Goal: Task Accomplishment & Management: Use online tool/utility

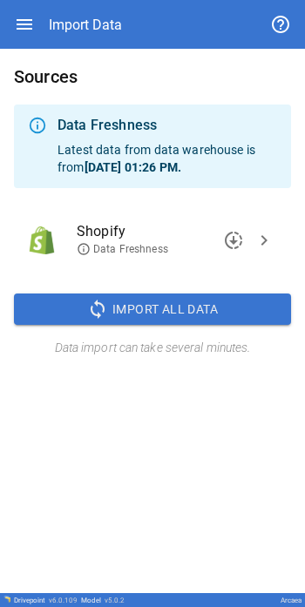
click at [259, 241] on span "chevron_right" at bounding box center [263, 240] width 21 height 21
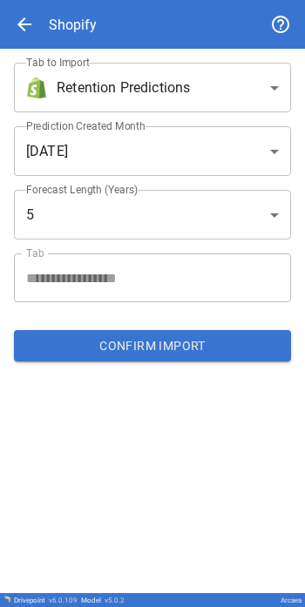
click at [17, 24] on span "arrow_back" at bounding box center [24, 24] width 21 height 21
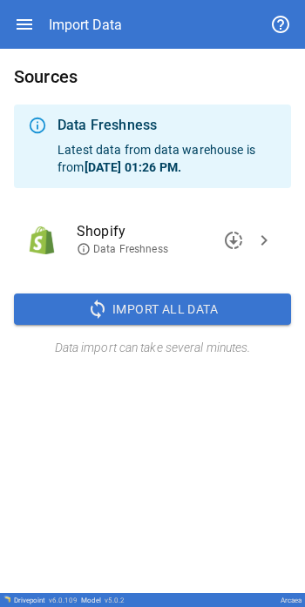
click at [136, 328] on div "Sources Data Freshness Latest data from data warehouse is from [DATE] 01:26 PM …" at bounding box center [152, 210] width 305 height 323
click at [103, 304] on span "sync" at bounding box center [97, 309] width 21 height 21
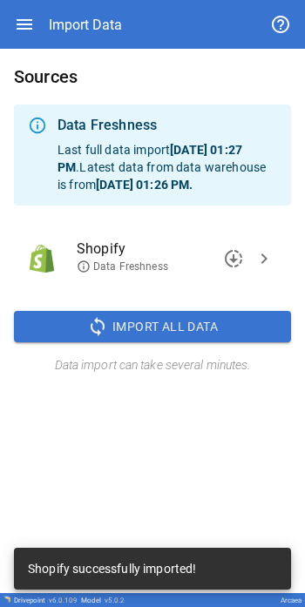
click at [130, 410] on div "Sources Data Freshness Last full data import [DATE] 01:27 PM . Latest data from…" at bounding box center [152, 321] width 305 height 544
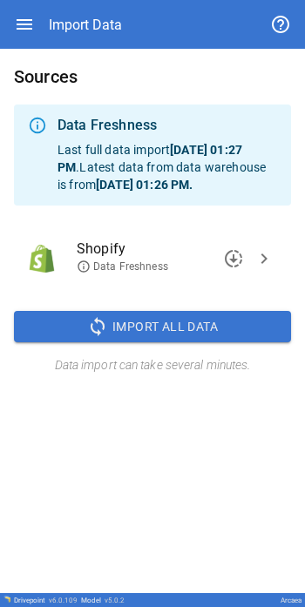
click at [255, 269] on span "chevron_right" at bounding box center [263, 258] width 21 height 21
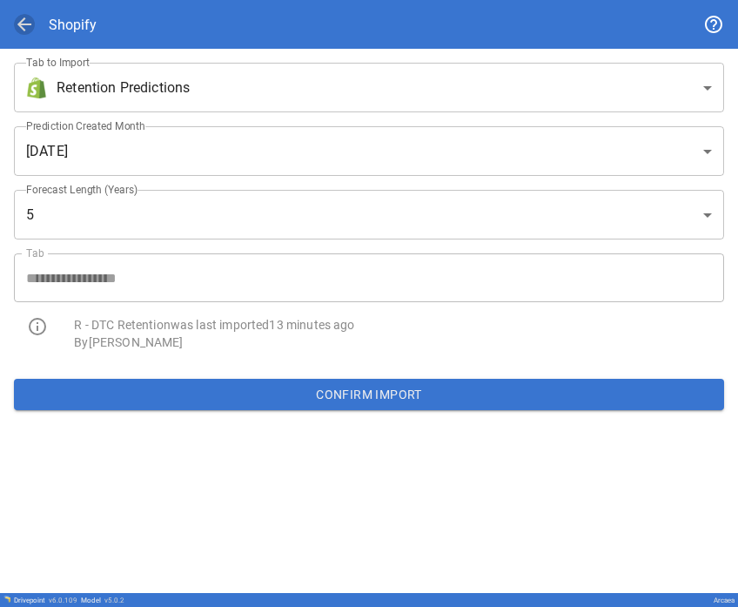
click at [28, 29] on span "arrow_back" at bounding box center [24, 24] width 21 height 21
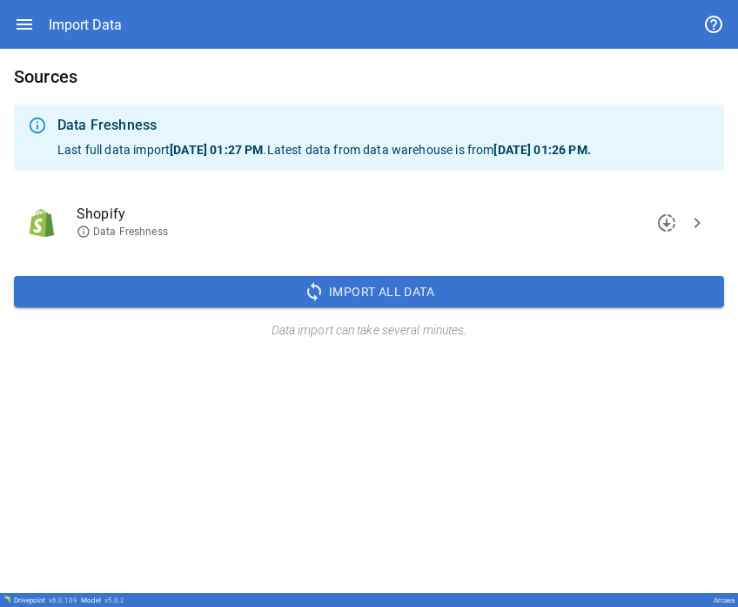
click at [30, 25] on icon "button" at bounding box center [25, 24] width 16 height 10
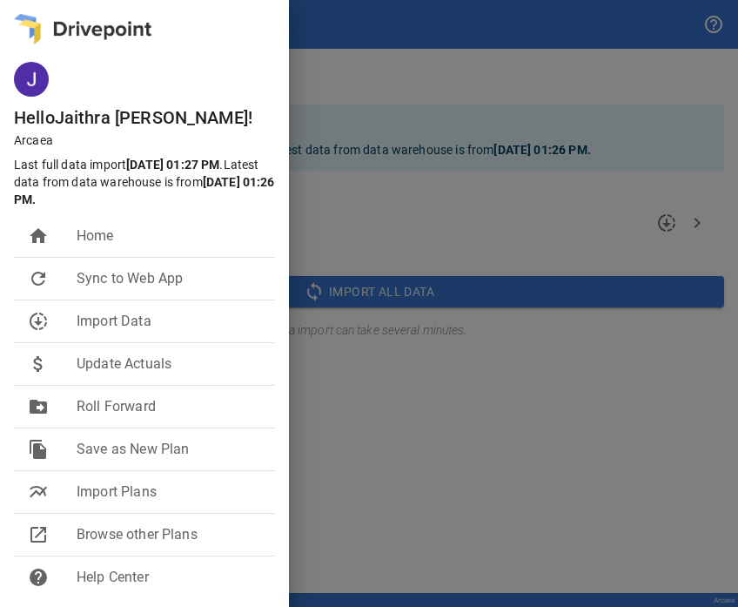
click at [304, 97] on div at bounding box center [369, 303] width 738 height 607
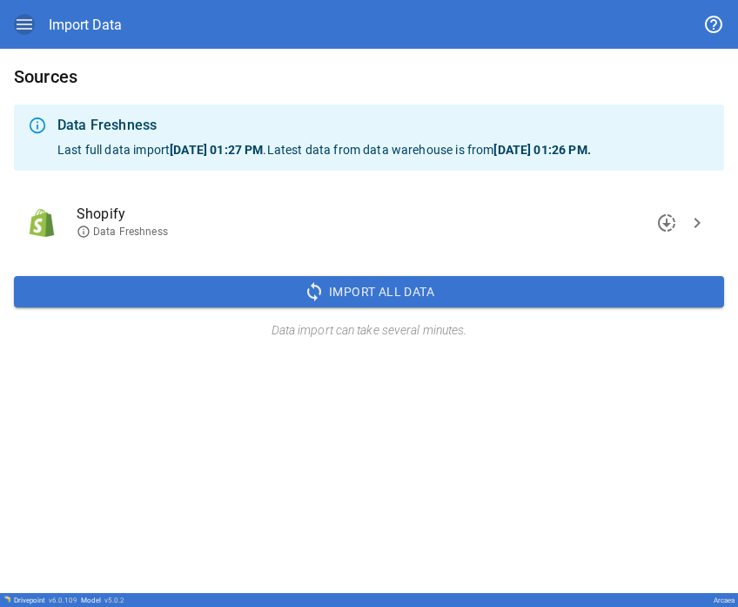
click at [19, 26] on icon "button" at bounding box center [24, 24] width 21 height 21
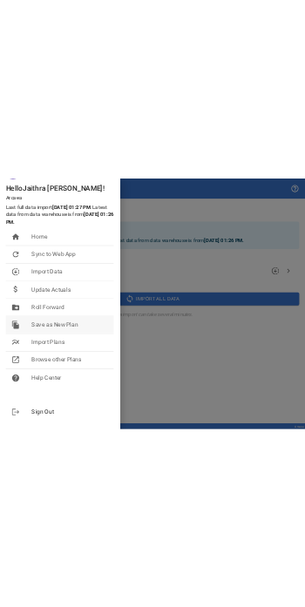
scroll to position [96, 0]
